Goal: Information Seeking & Learning: Compare options

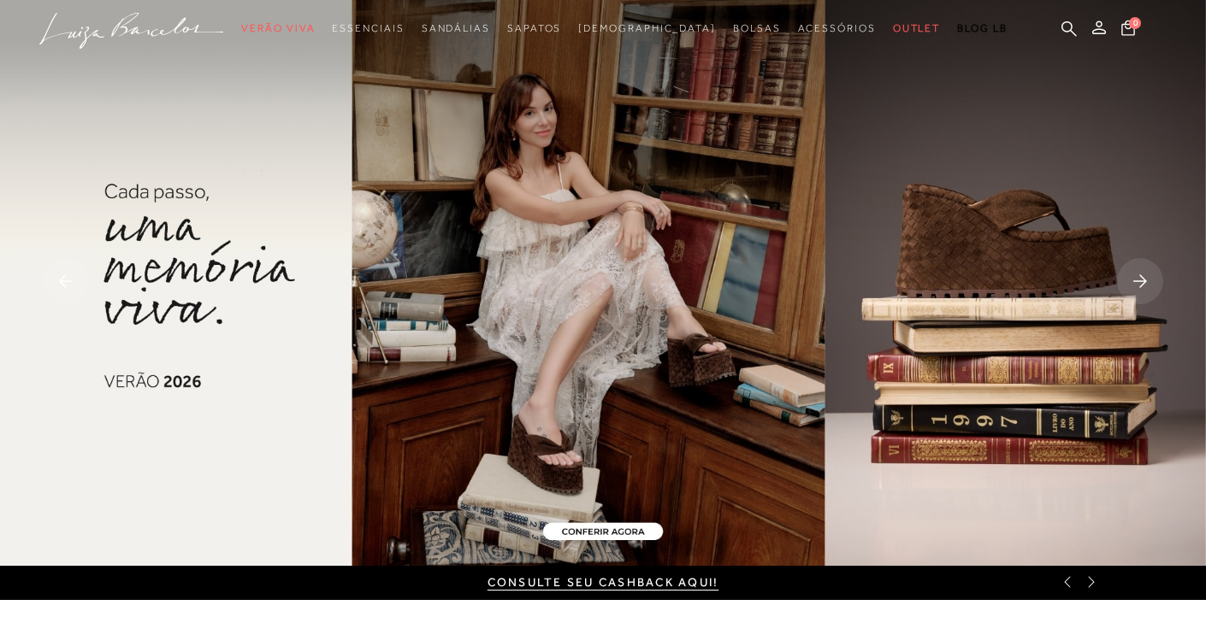
click at [1134, 289] on rect at bounding box center [1140, 281] width 46 height 46
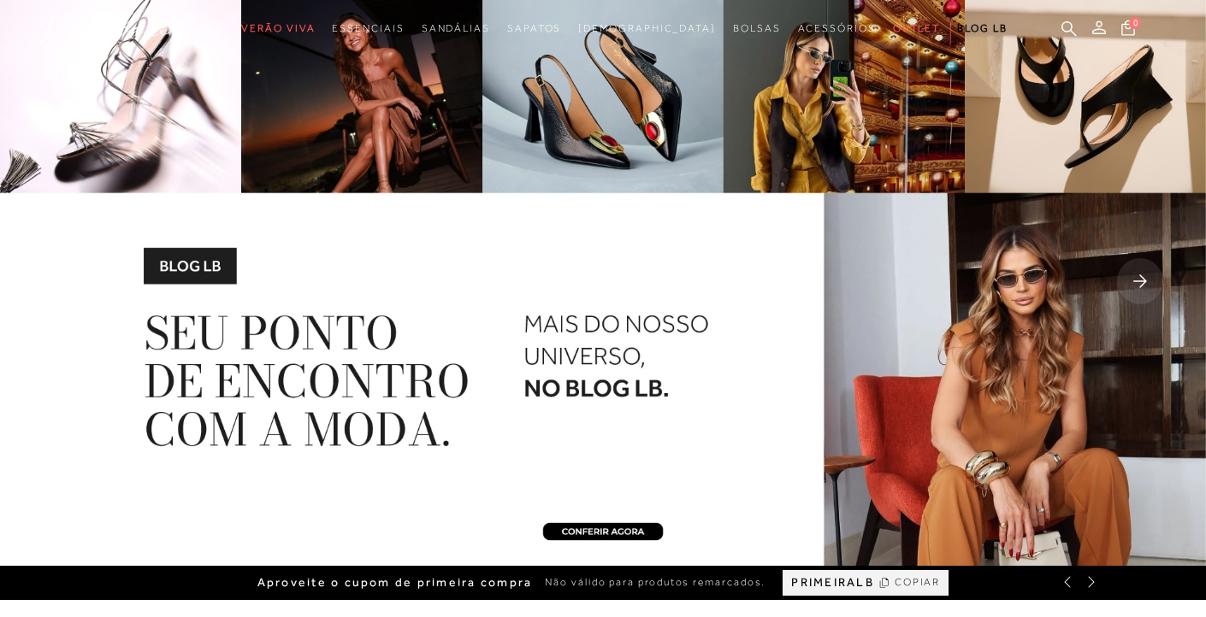
click at [1133, 289] on rect at bounding box center [1140, 281] width 46 height 46
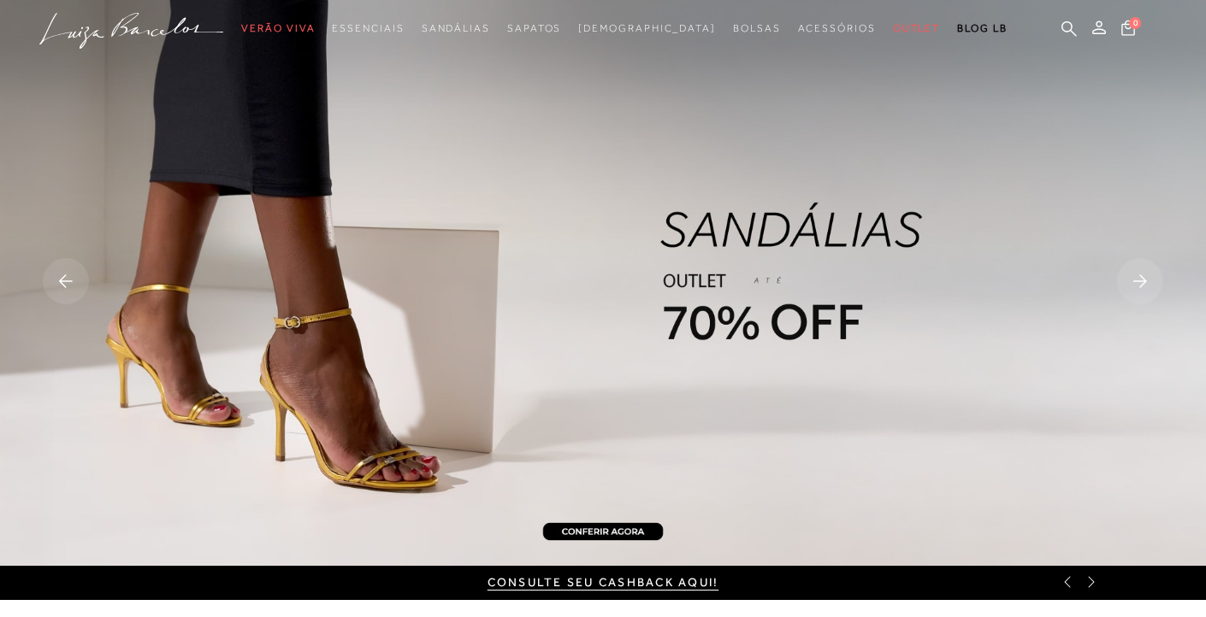
click at [1136, 285] on rect at bounding box center [1140, 281] width 46 height 46
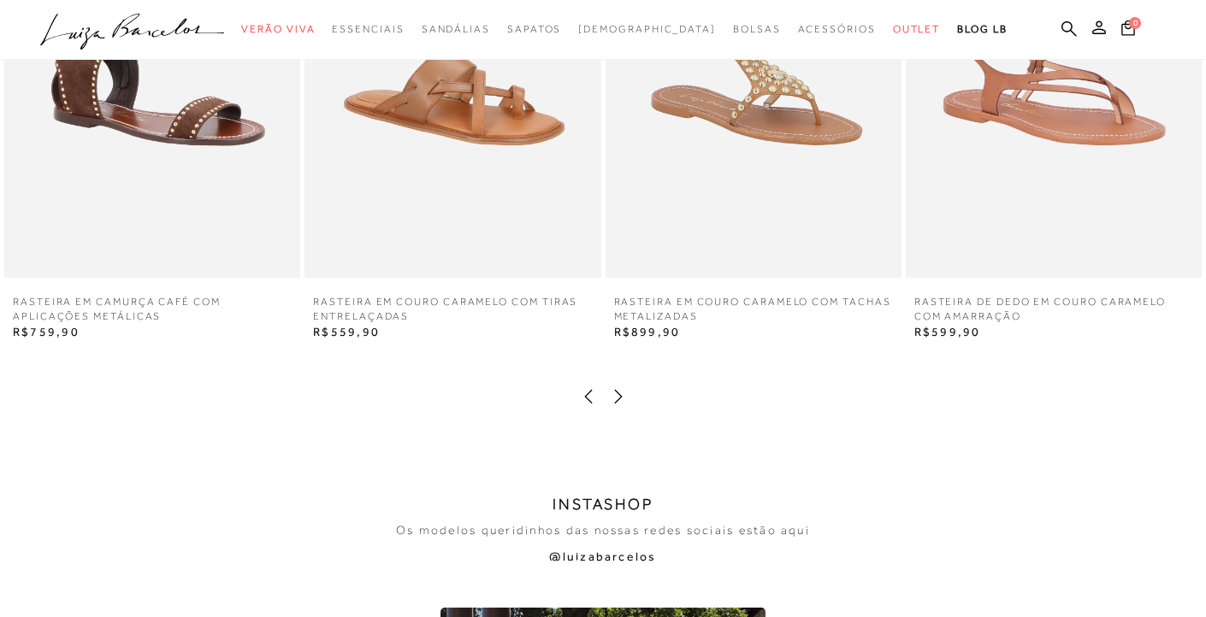
scroll to position [2707, 0]
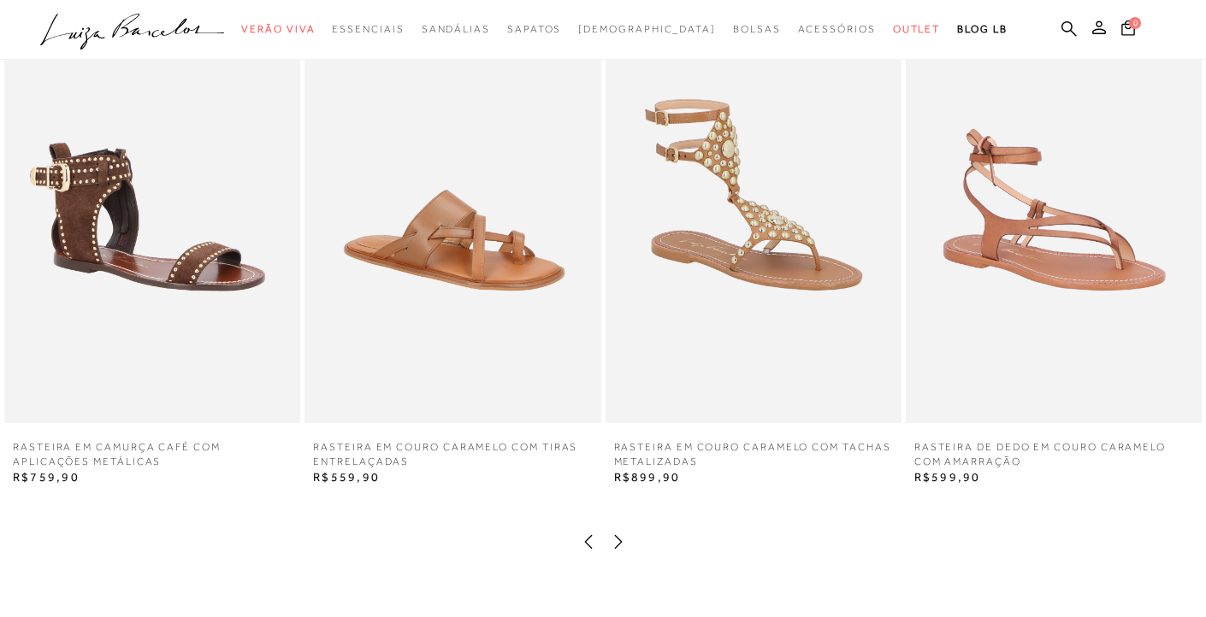
click at [617, 536] on icon at bounding box center [618, 542] width 17 height 17
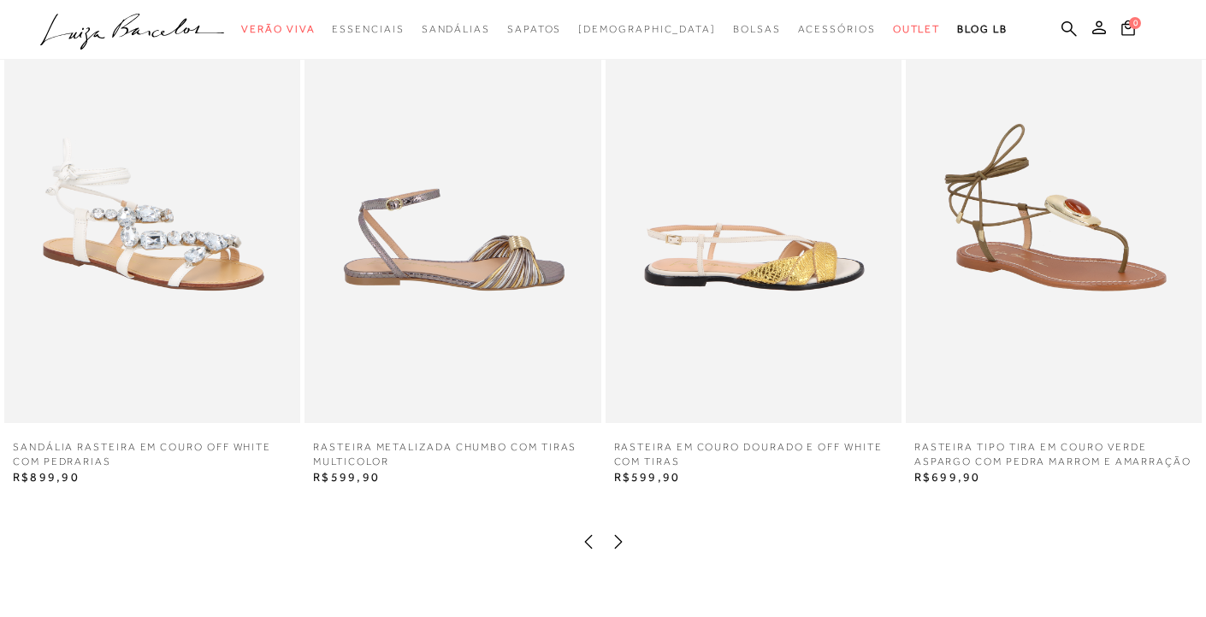
click at [617, 536] on icon at bounding box center [618, 542] width 17 height 17
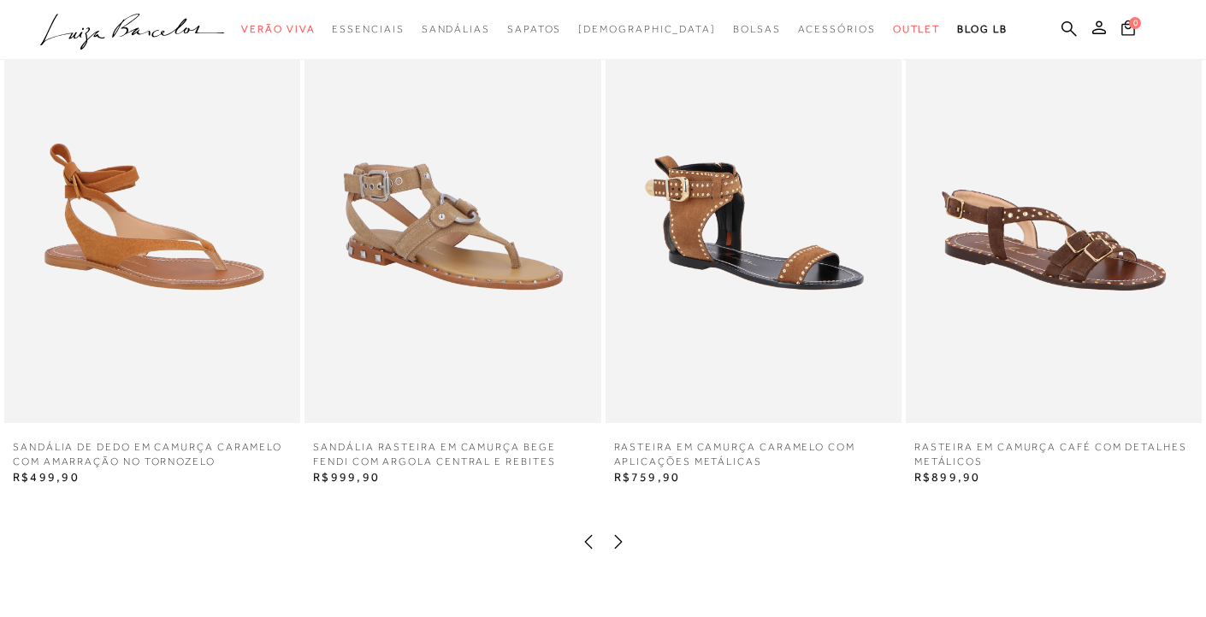
click at [617, 536] on icon at bounding box center [618, 542] width 17 height 17
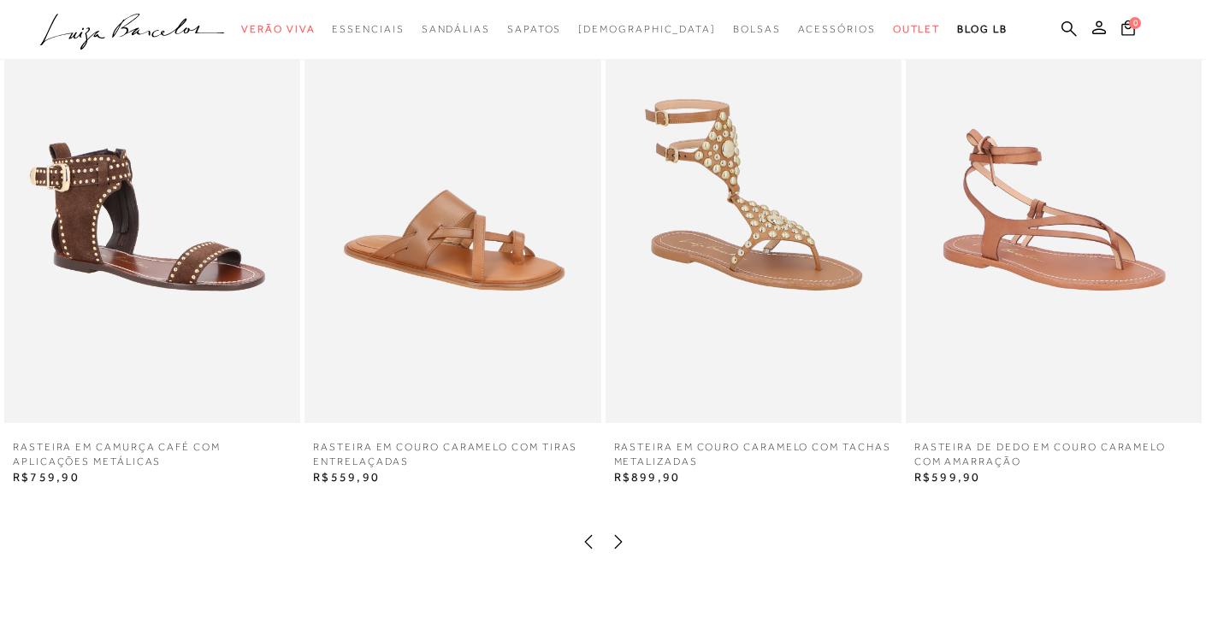
click at [617, 536] on icon at bounding box center [618, 542] width 17 height 17
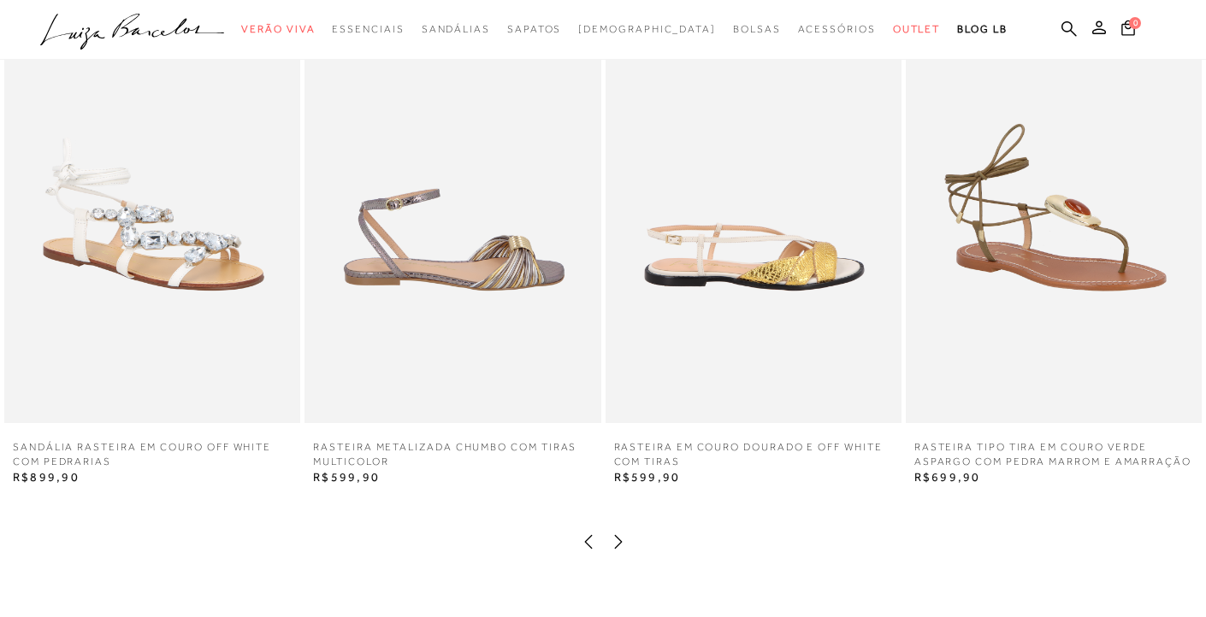
click at [617, 536] on icon at bounding box center [618, 542] width 17 height 17
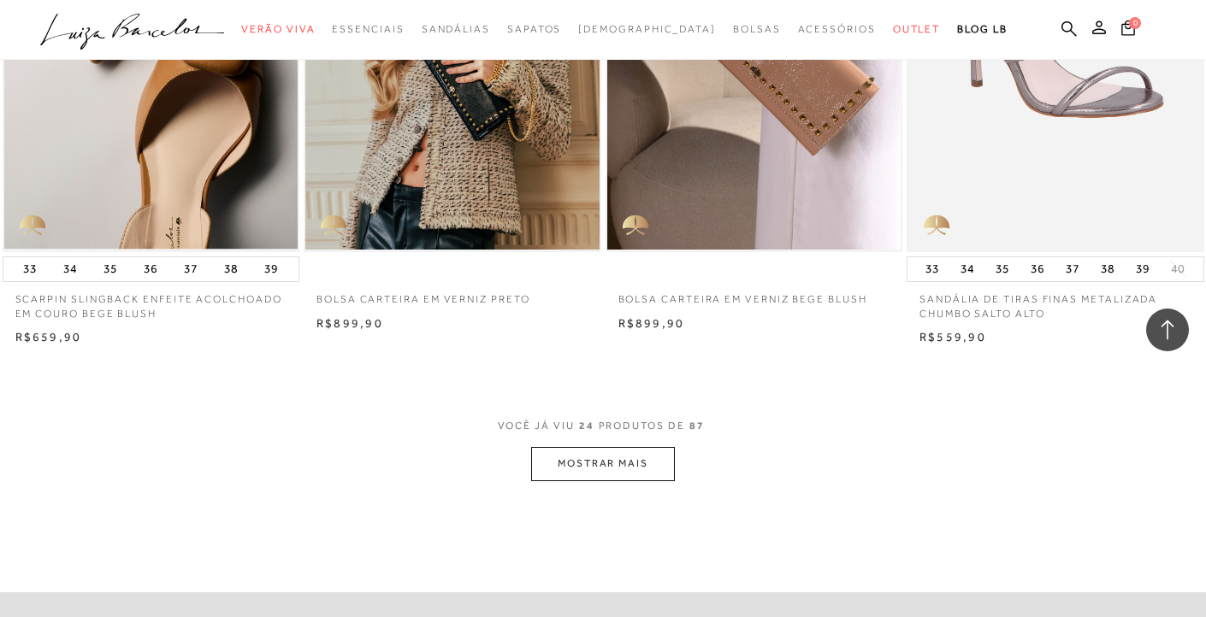
scroll to position [3263, 0]
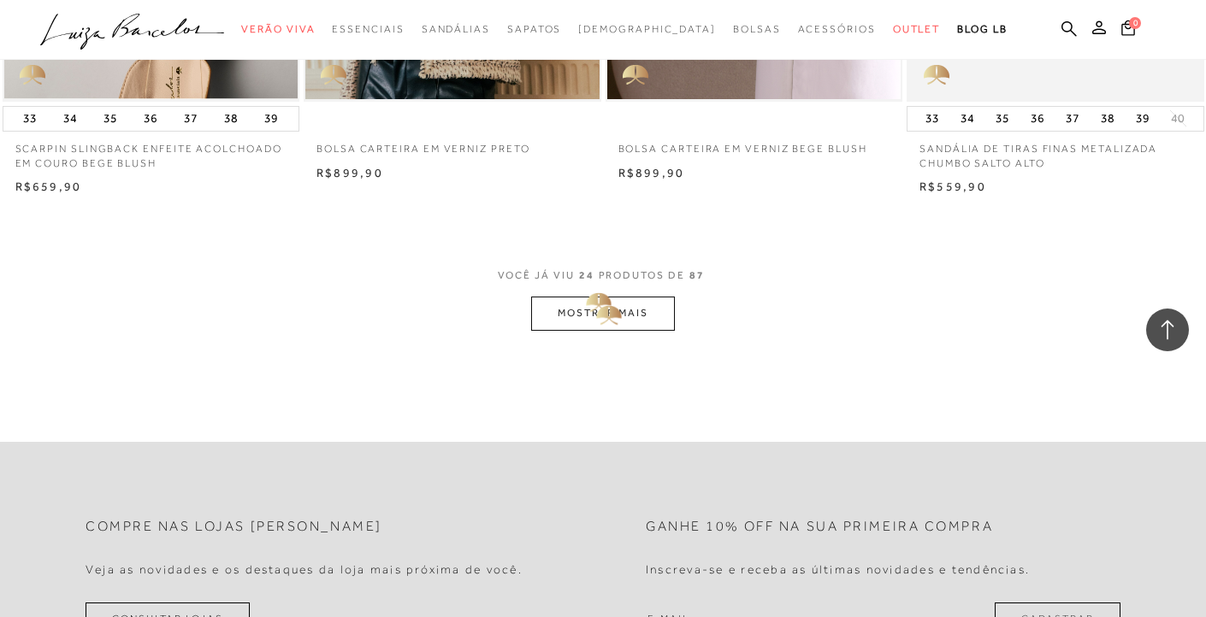
click at [593, 309] on button "MOSTRAR MAIS" at bounding box center [603, 313] width 144 height 33
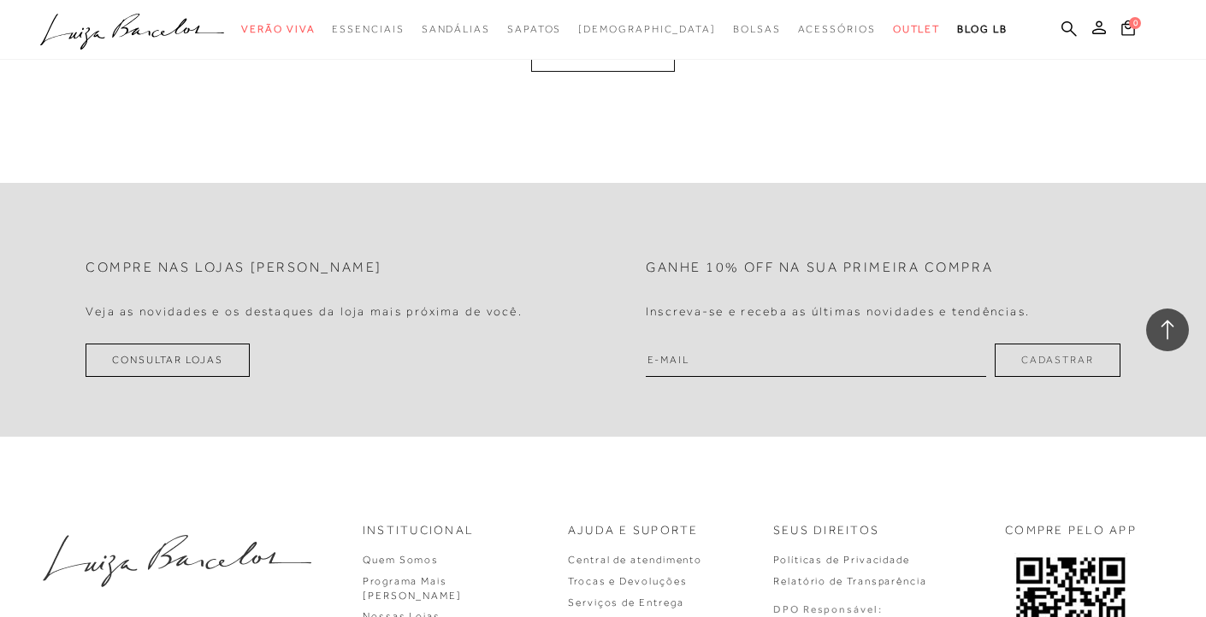
scroll to position [6897, 0]
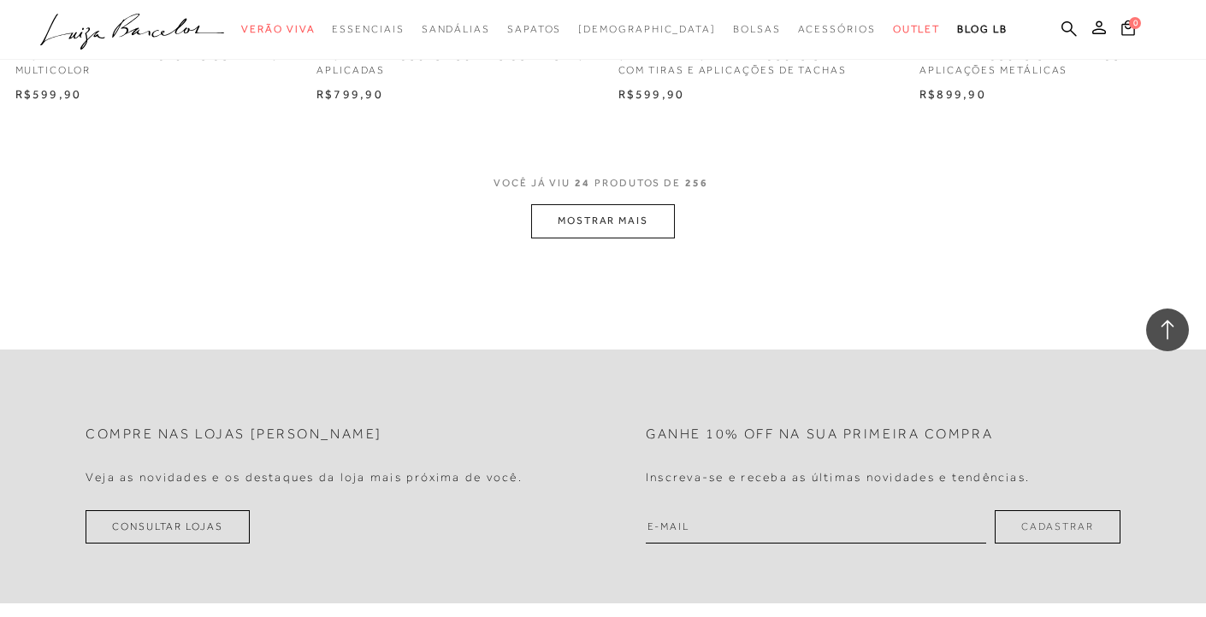
scroll to position [3373, 0]
click at [578, 225] on button "MOSTRAR MAIS" at bounding box center [603, 217] width 144 height 33
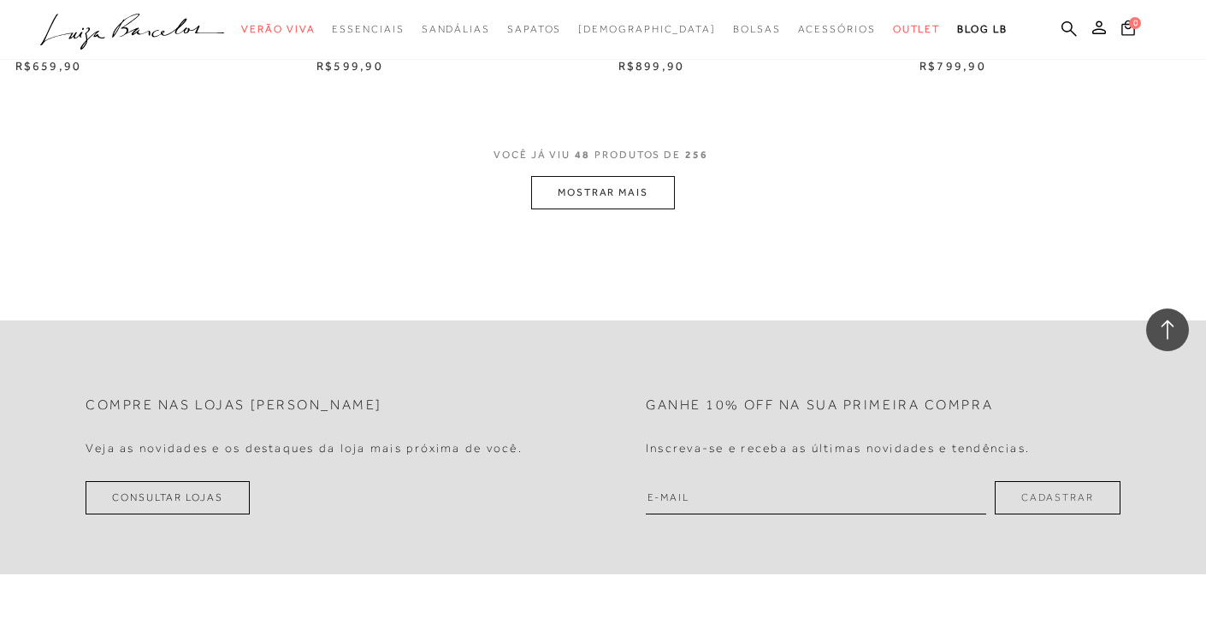
scroll to position [6639, 0]
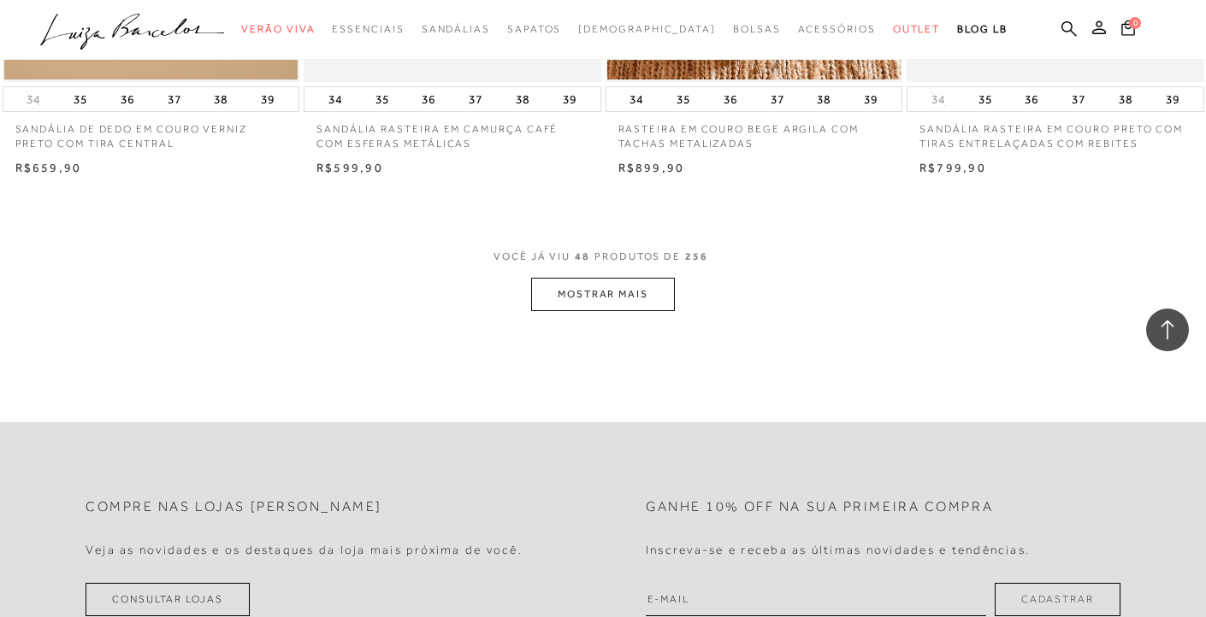
click at [593, 301] on button "MOSTRAR MAIS" at bounding box center [603, 294] width 144 height 33
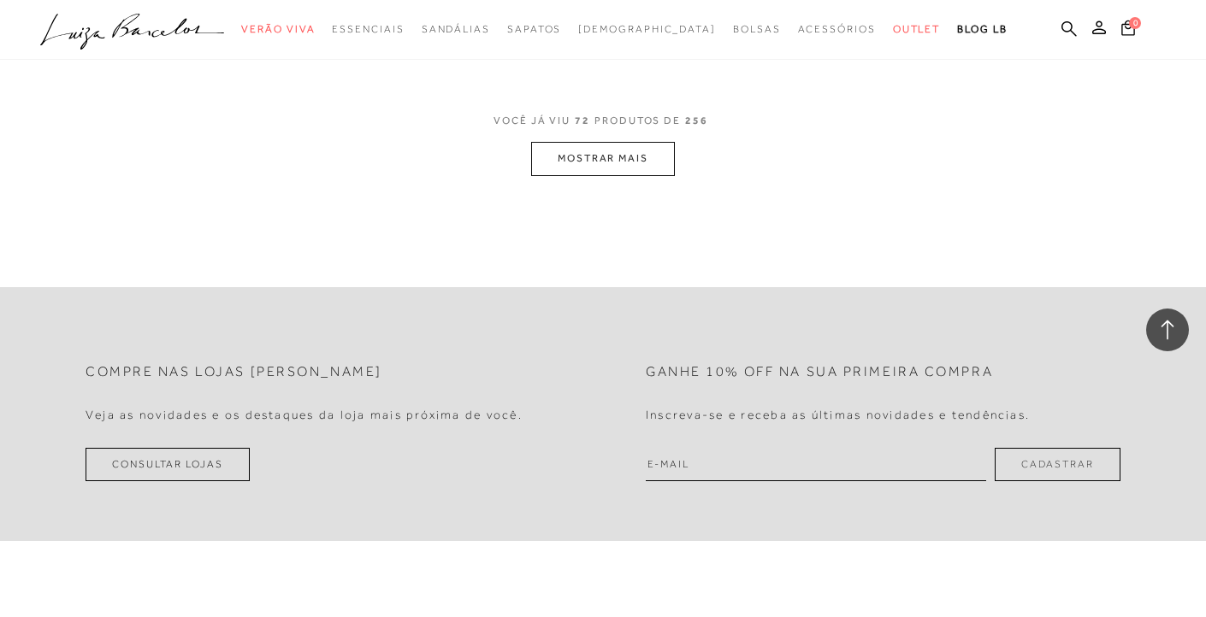
scroll to position [10142, 0]
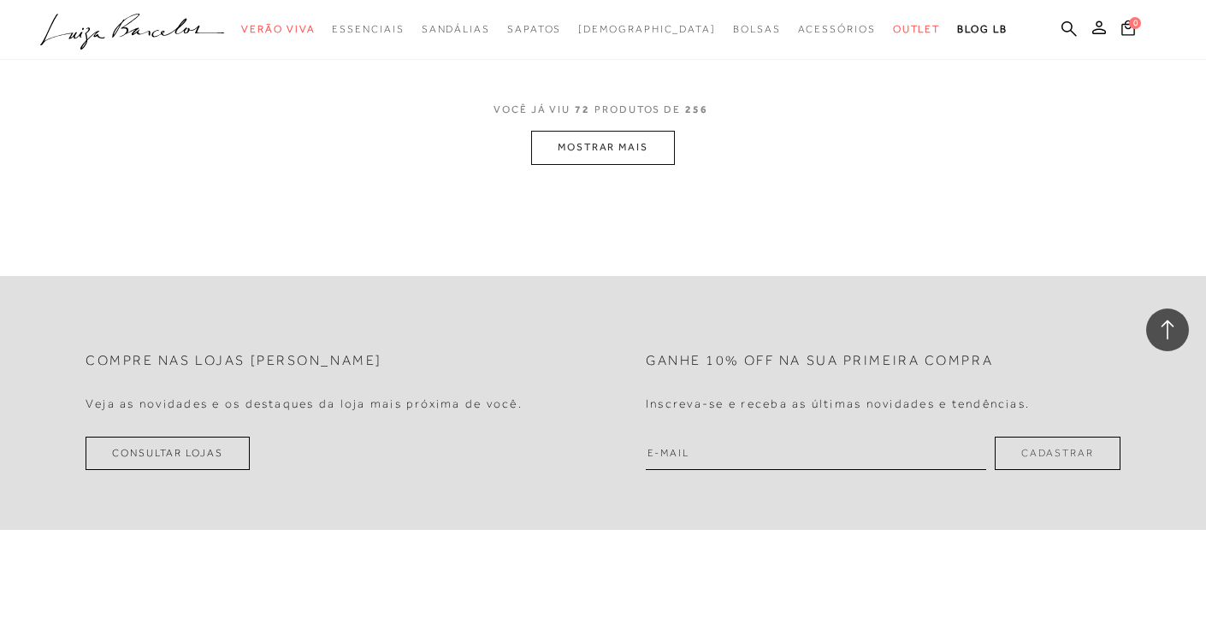
click at [597, 152] on button "MOSTRAR MAIS" at bounding box center [603, 147] width 144 height 33
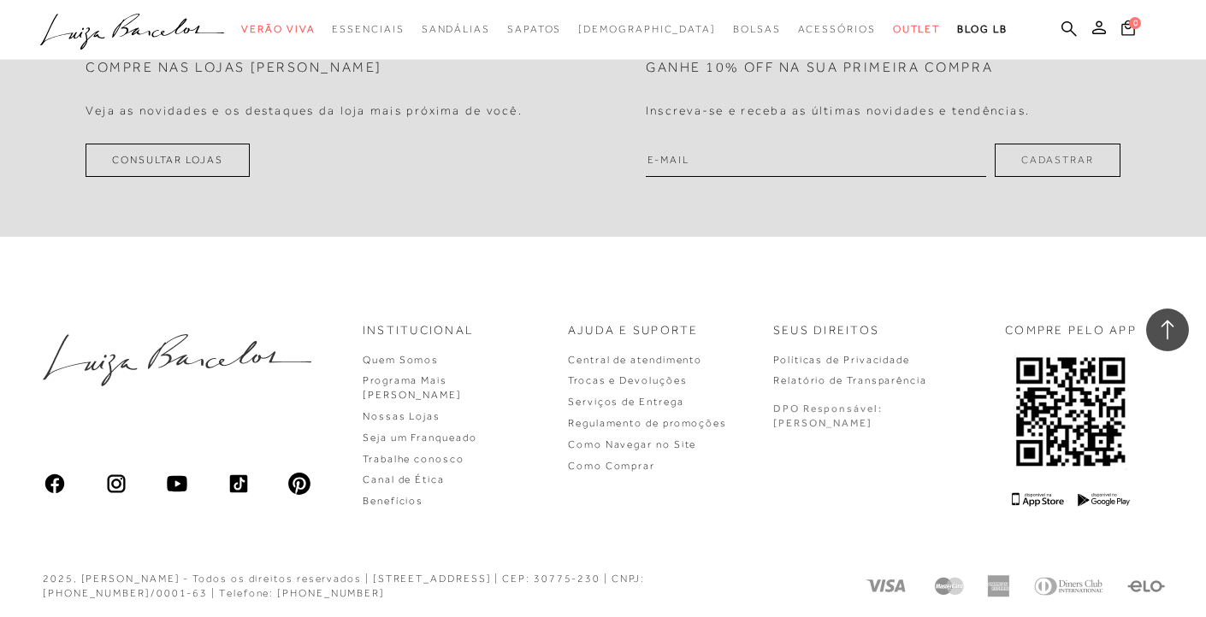
scroll to position [13793, 0]
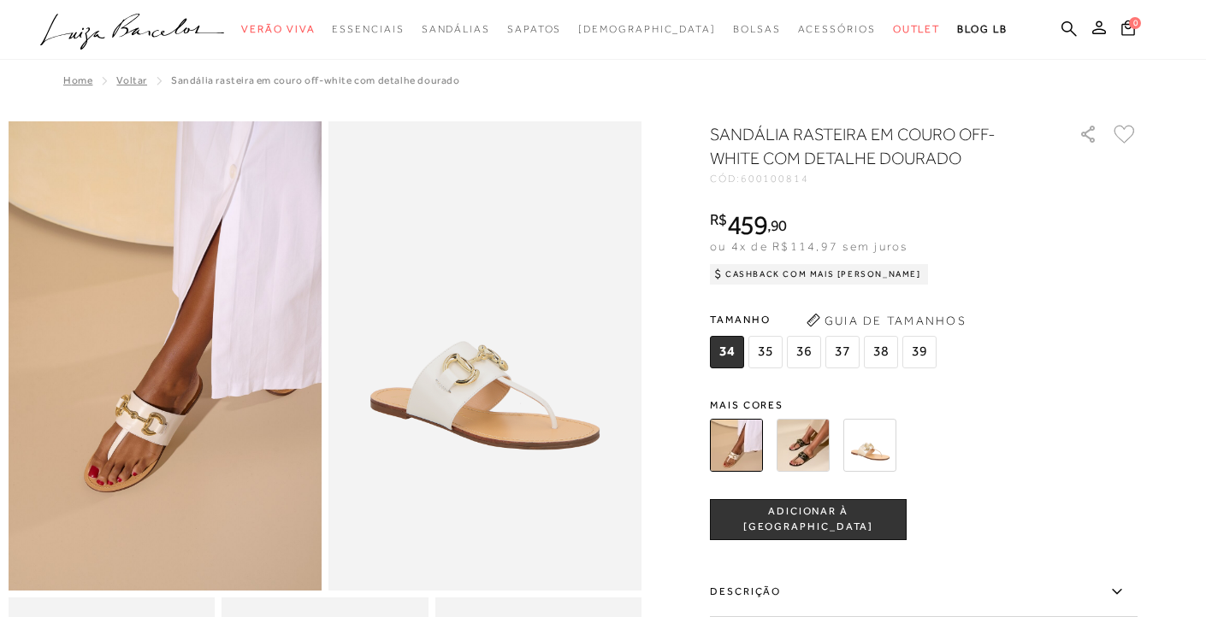
click at [822, 450] on img at bounding box center [802, 445] width 53 height 53
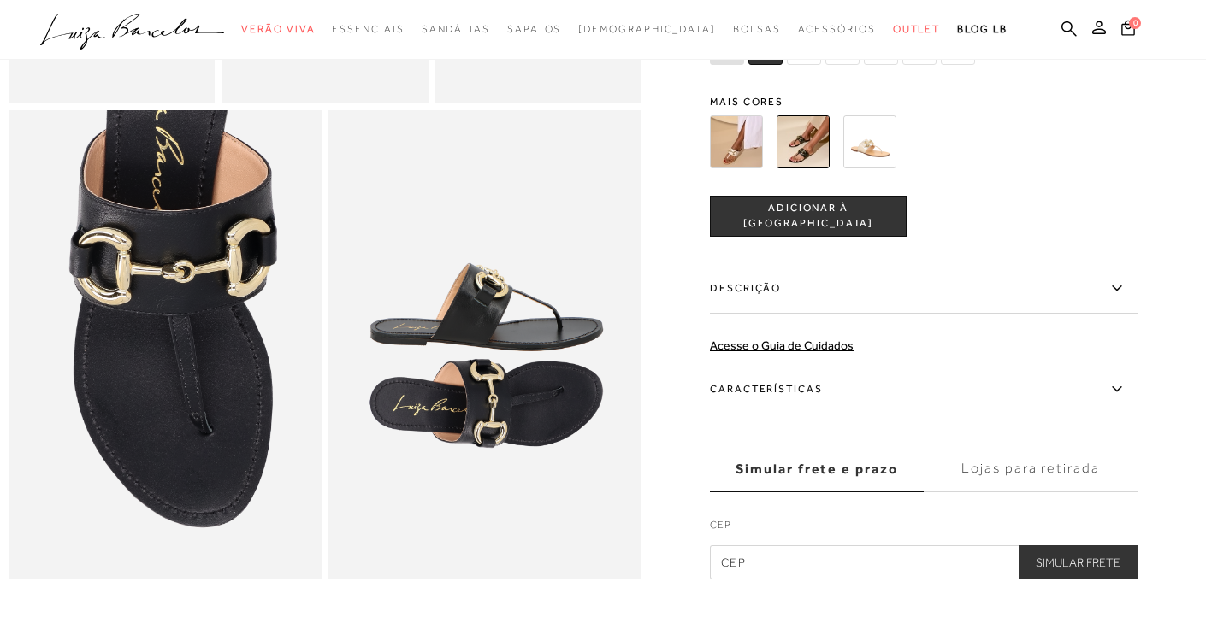
scroll to position [1069, 0]
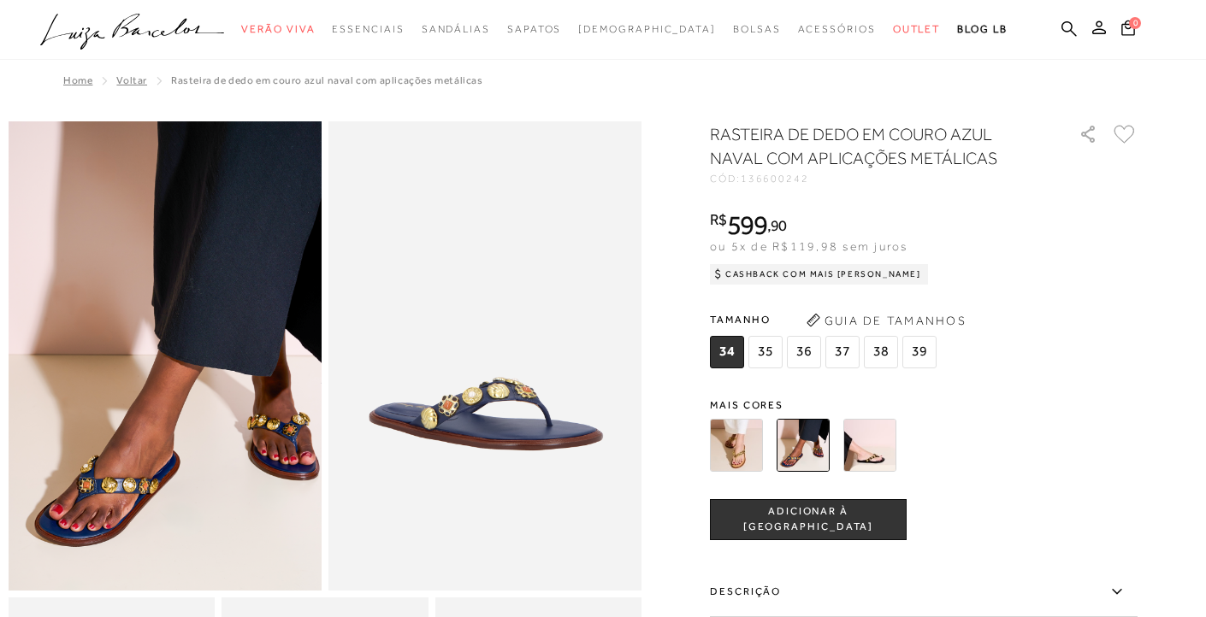
click at [860, 436] on img at bounding box center [869, 445] width 53 height 53
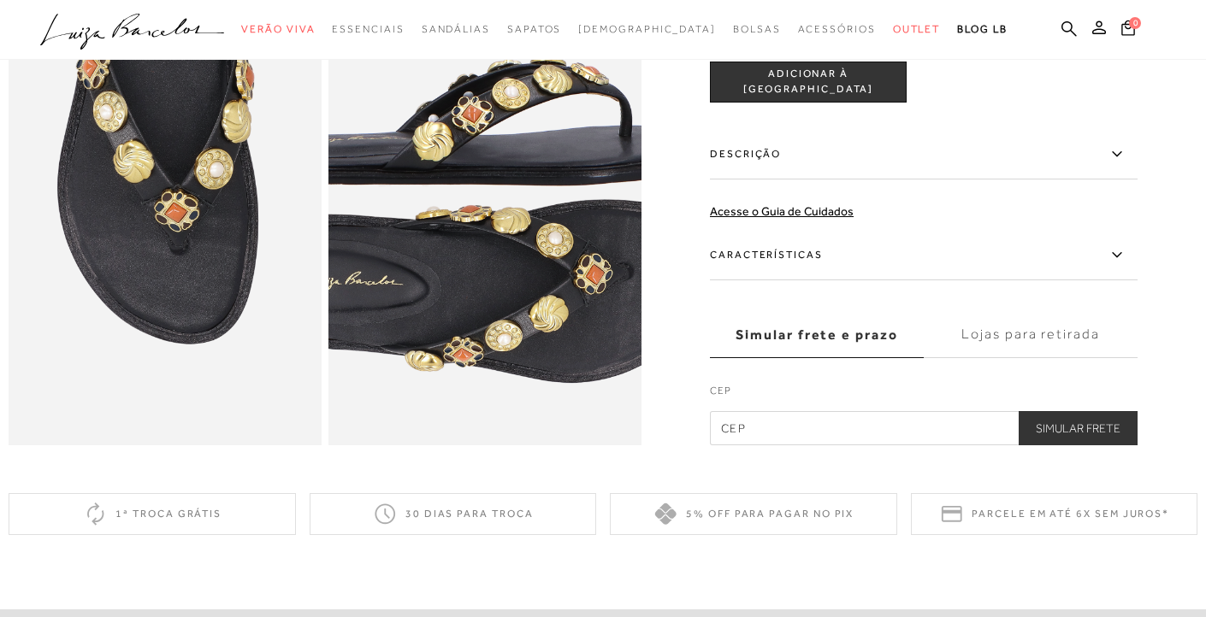
scroll to position [969, 0]
